Goal: Task Accomplishment & Management: Use online tool/utility

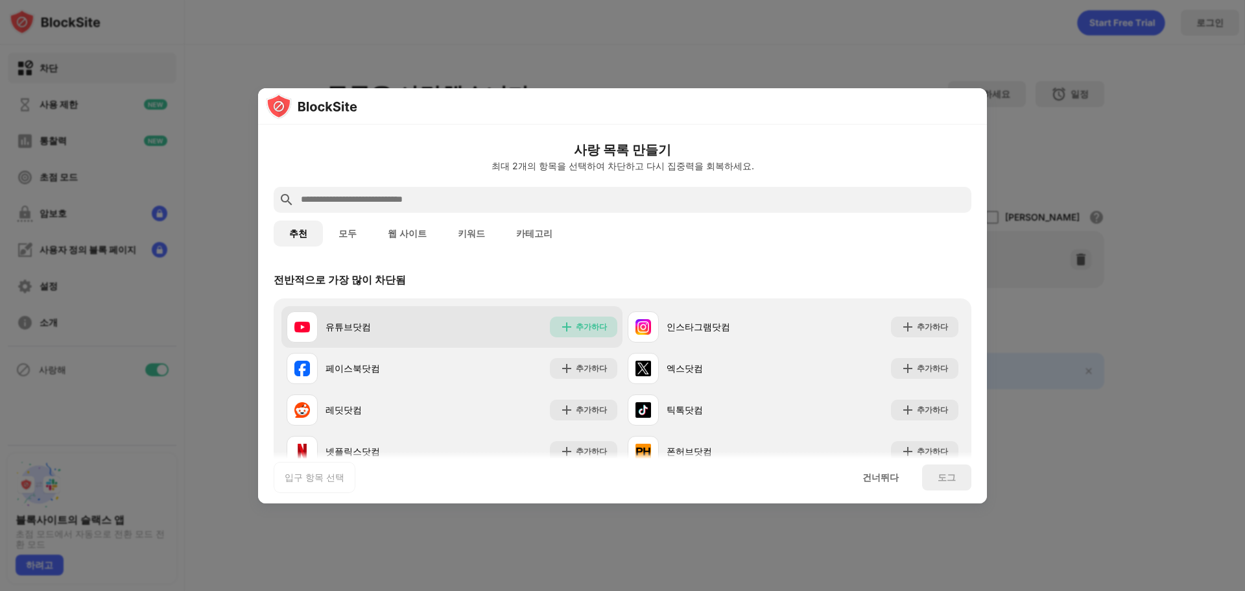
click at [576, 323] on font "추가하다" at bounding box center [591, 327] width 31 height 10
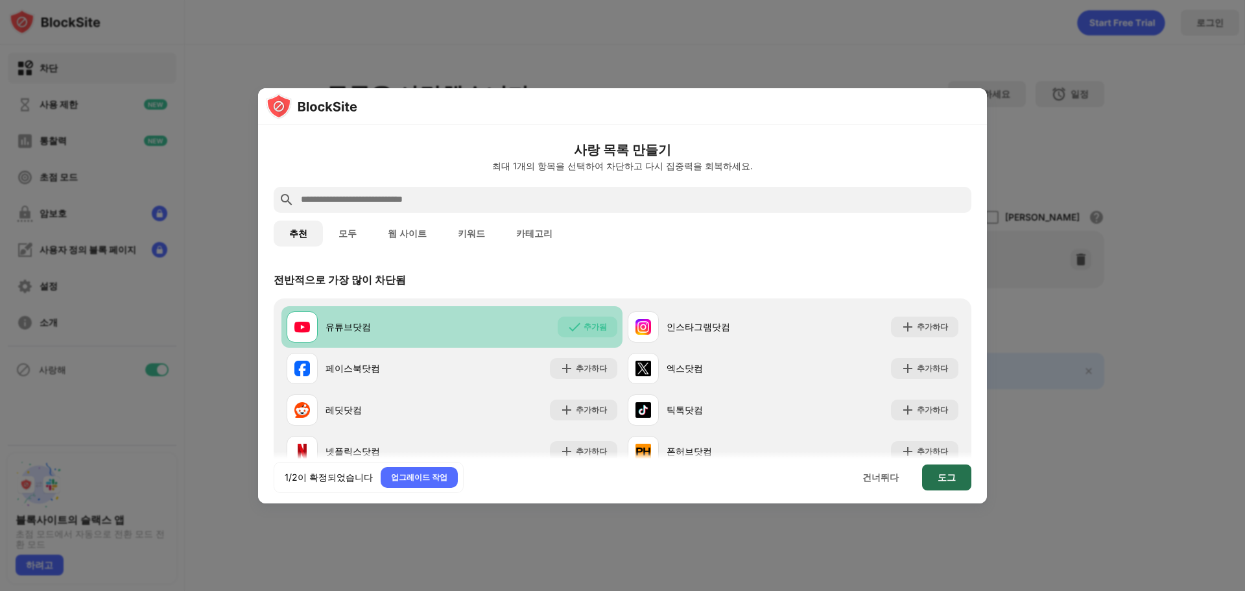
click at [951, 481] on font "도그" at bounding box center [947, 477] width 18 height 11
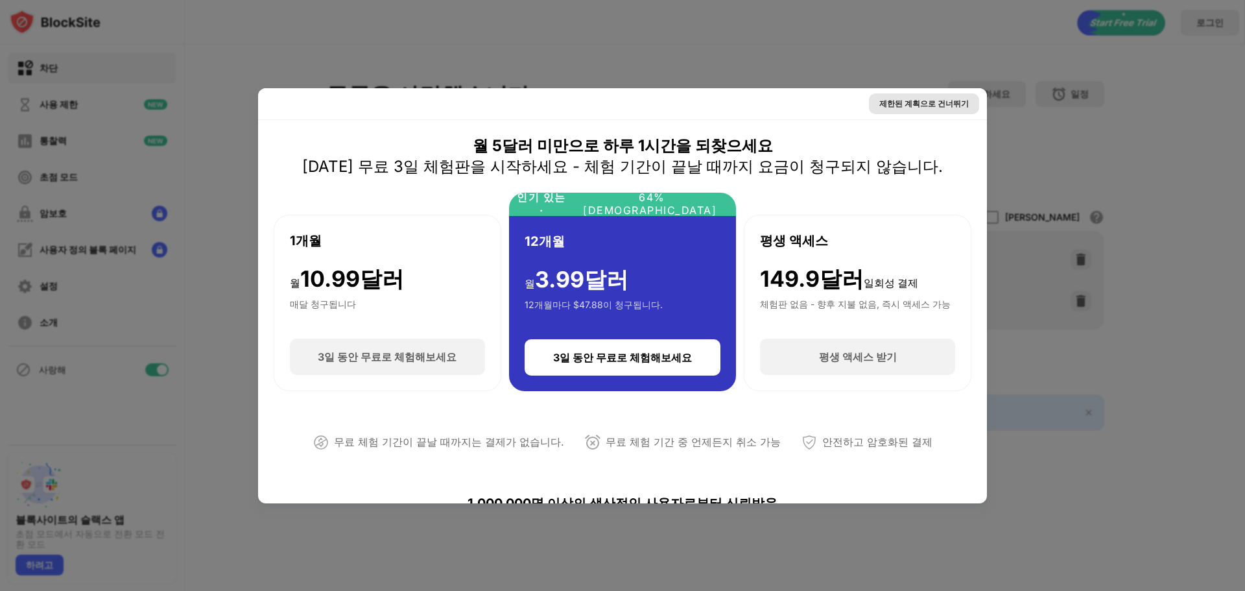
click at [947, 101] on font "제한된 계획으로 건너뛰기" at bounding box center [924, 104] width 90 height 10
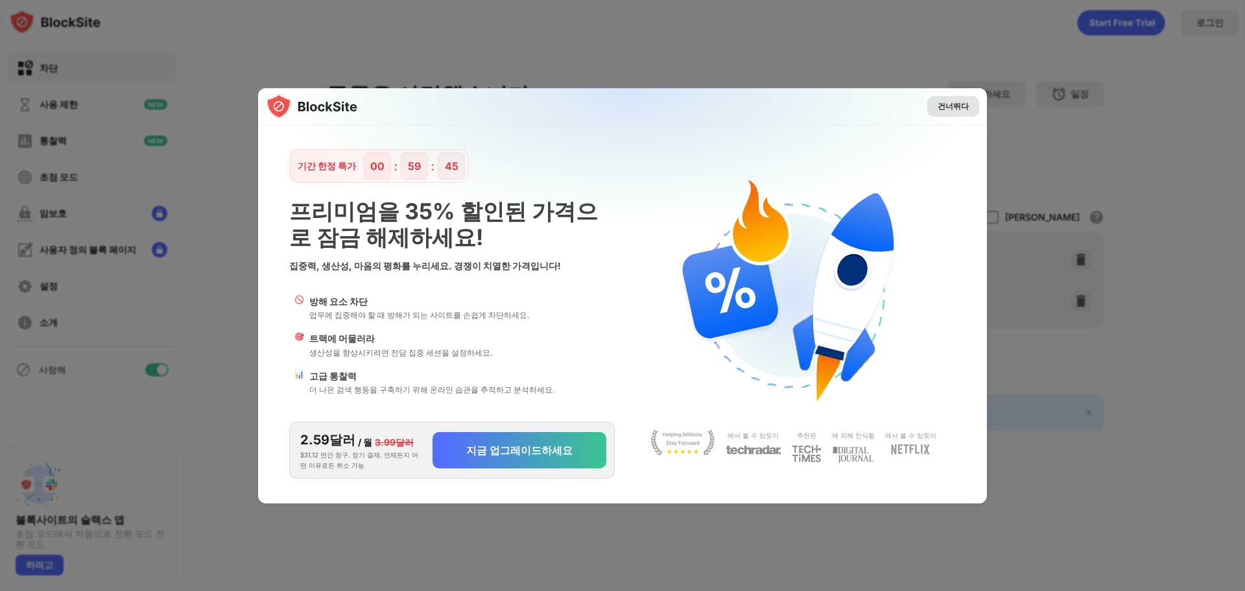
click at [955, 106] on font "건너뛰다" at bounding box center [953, 106] width 31 height 10
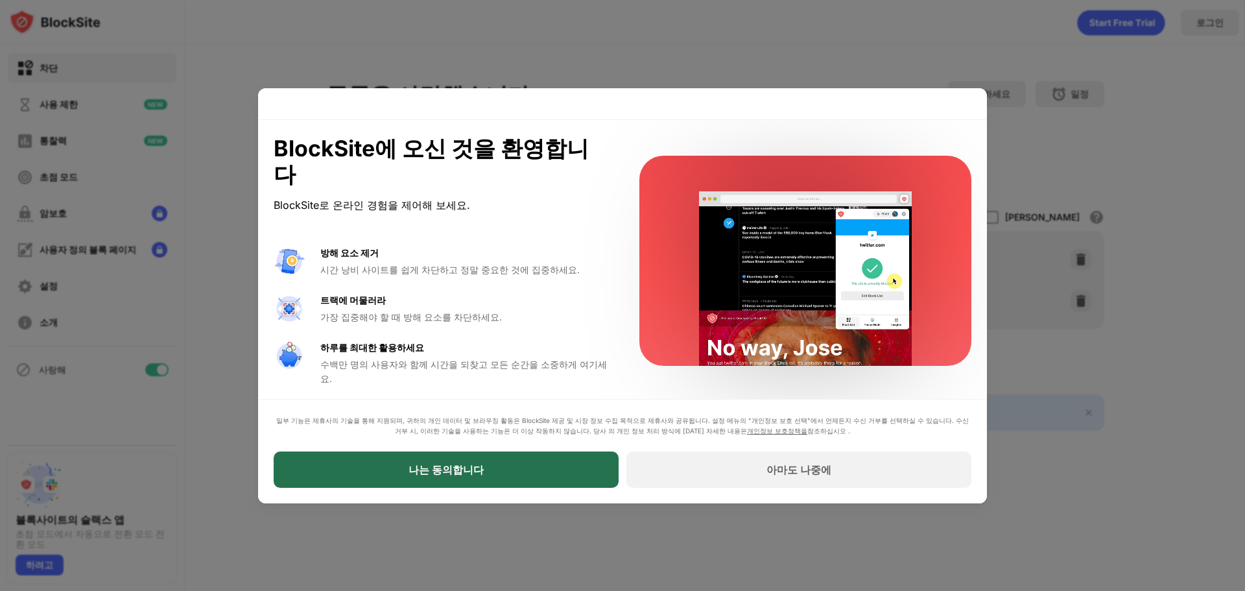
click at [558, 475] on div "나는 동의합니다" at bounding box center [446, 469] width 345 height 36
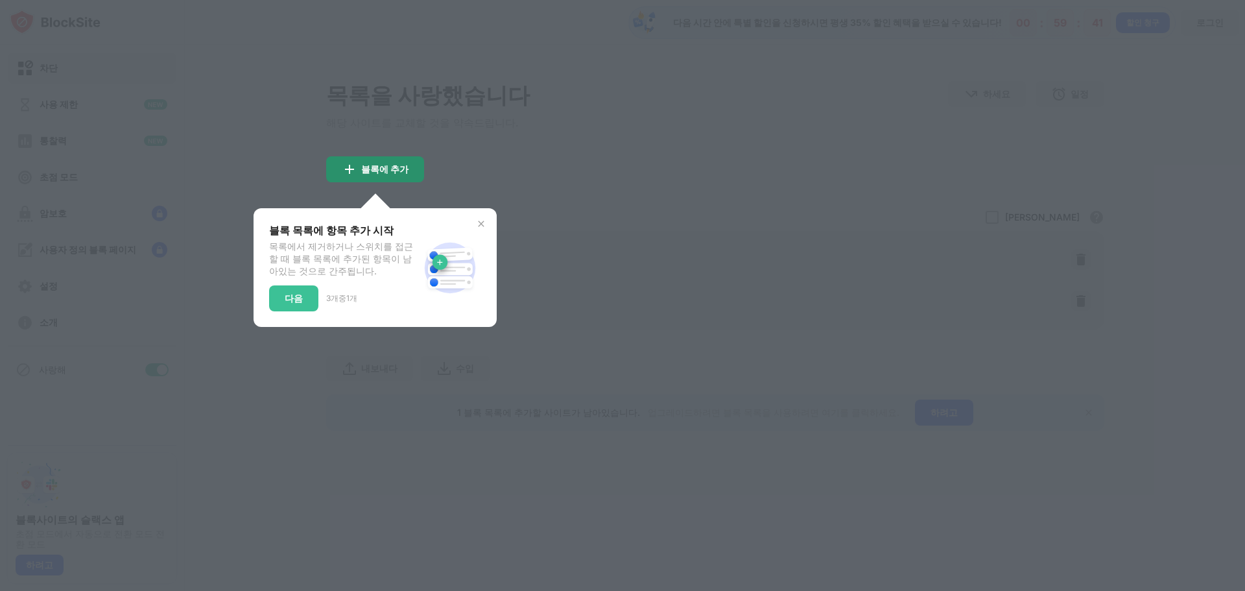
click at [393, 174] on font "블록에 추가" at bounding box center [384, 168] width 47 height 11
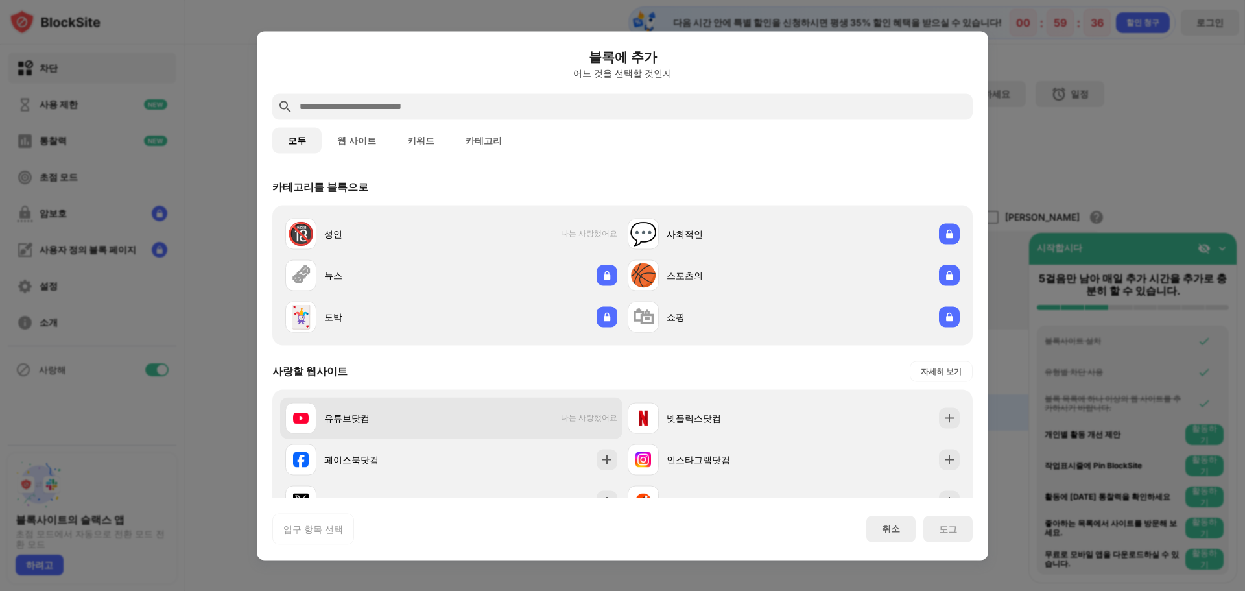
click at [446, 416] on div "유튜브닷컴" at bounding box center [387, 418] width 127 height 14
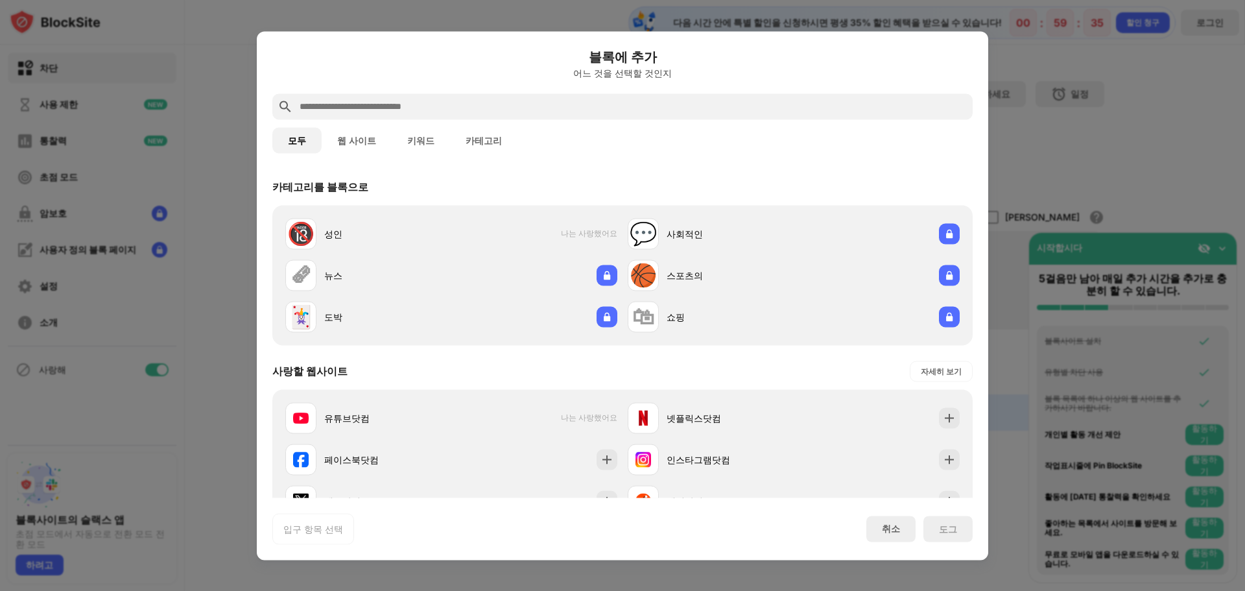
click at [1023, 192] on div at bounding box center [622, 295] width 1245 height 591
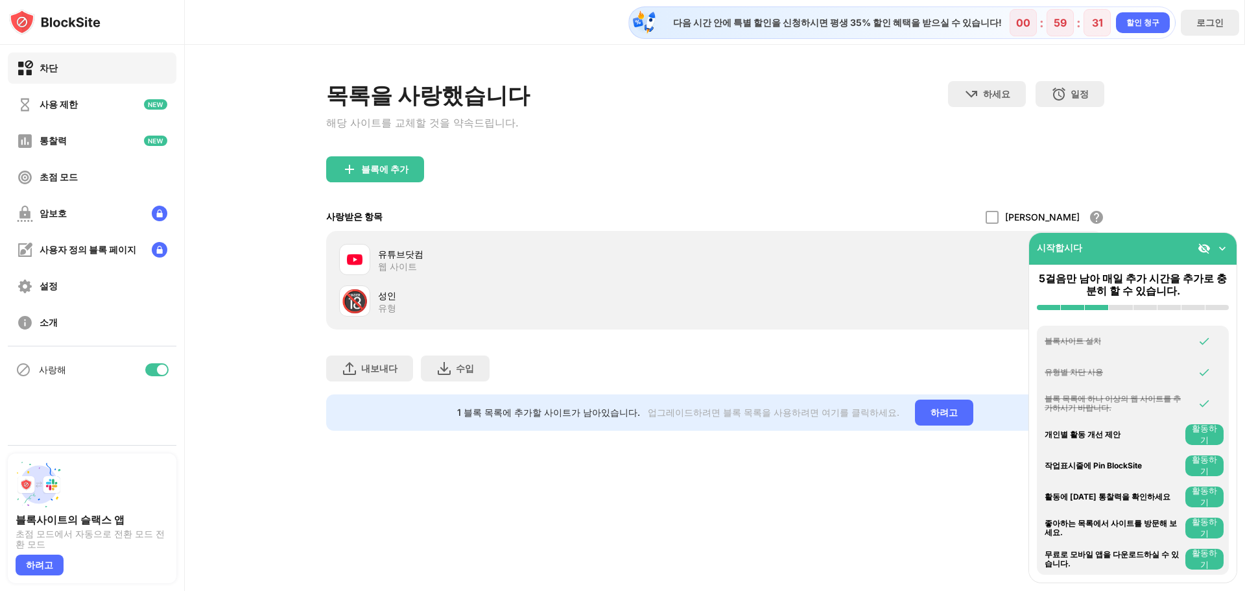
click at [405, 307] on div "성인 유형" at bounding box center [546, 301] width 337 height 25
click at [382, 317] on div "🔞 성인 유형" at bounding box center [527, 300] width 376 height 31
